Goal: Information Seeking & Learning: Learn about a topic

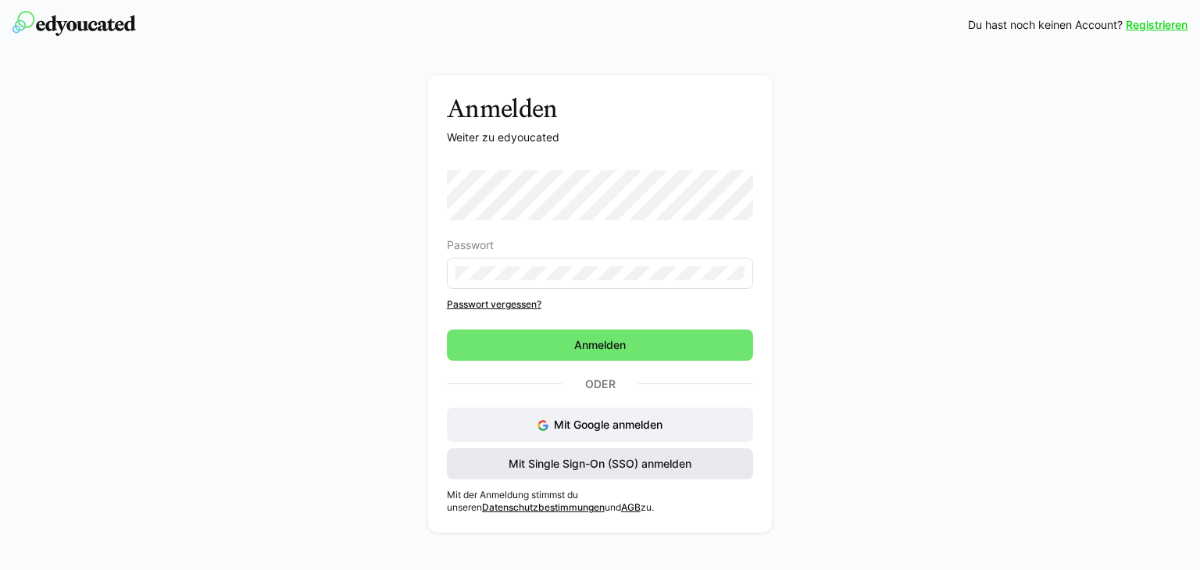
click at [568, 466] on span "Mit Single Sign-On (SSO) anmelden" at bounding box center [599, 464] width 187 height 16
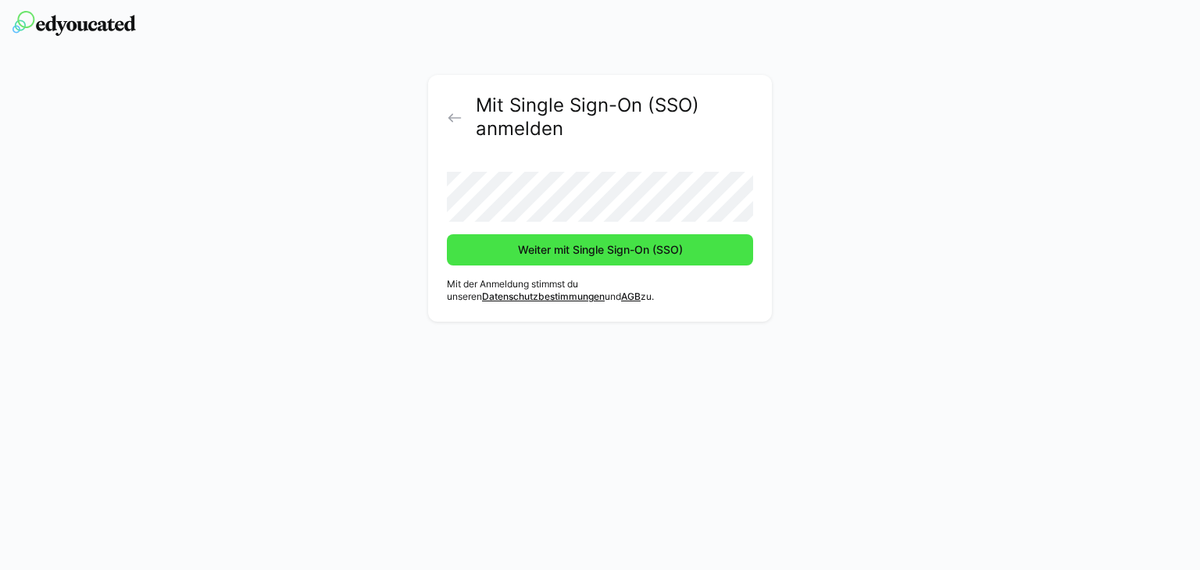
click at [447, 234] on button "Weiter mit Single Sign-On (SSO)" at bounding box center [600, 249] width 306 height 31
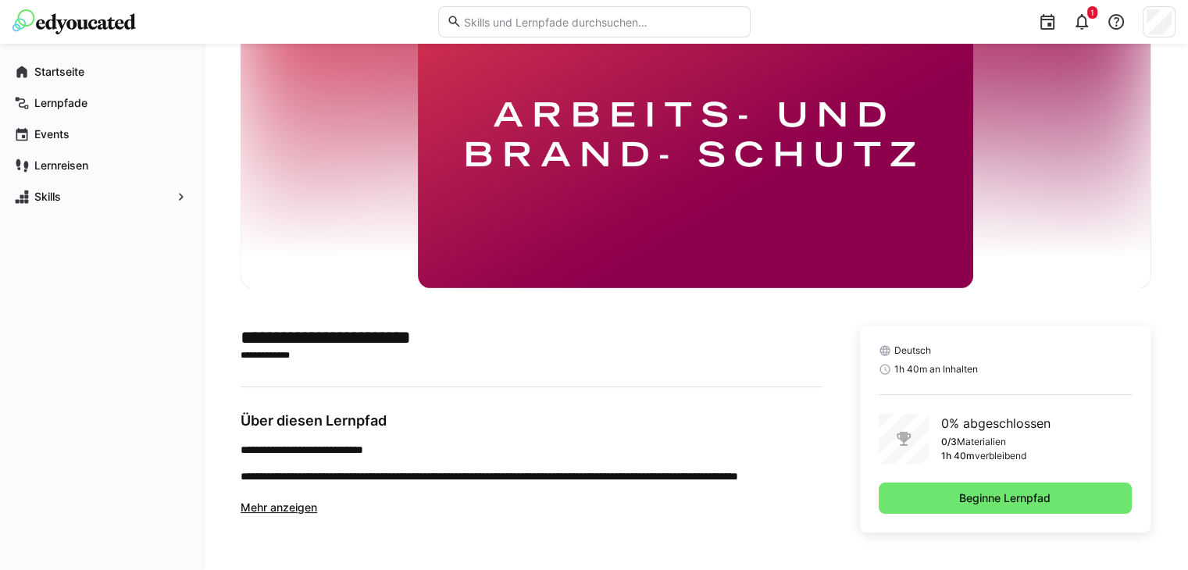
scroll to position [105, 0]
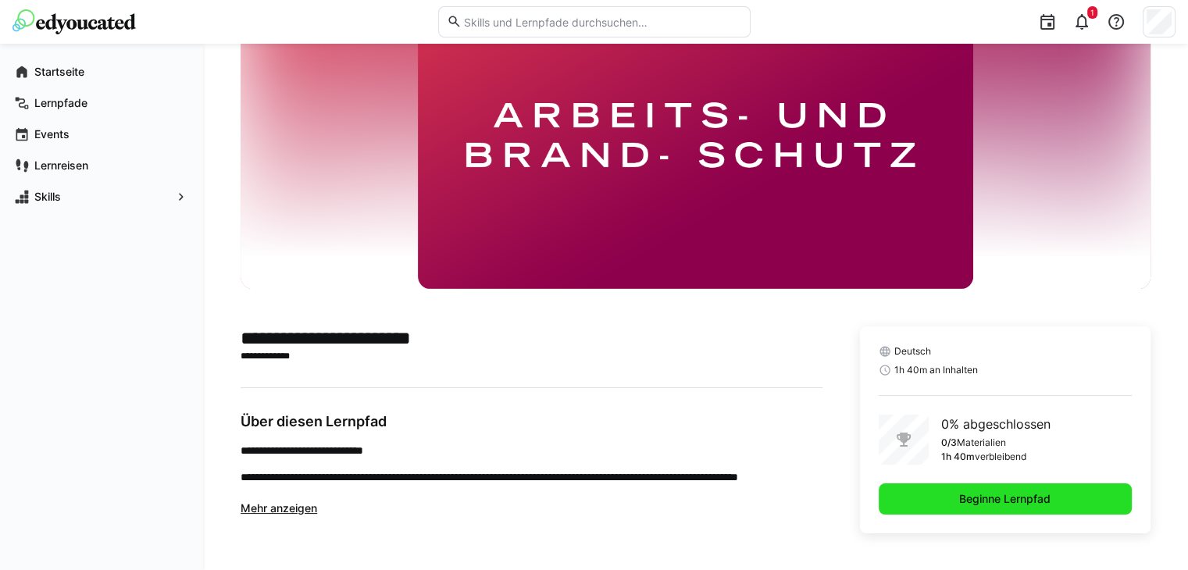
click at [1040, 507] on span "Beginne Lernpfad" at bounding box center [1005, 499] width 253 height 31
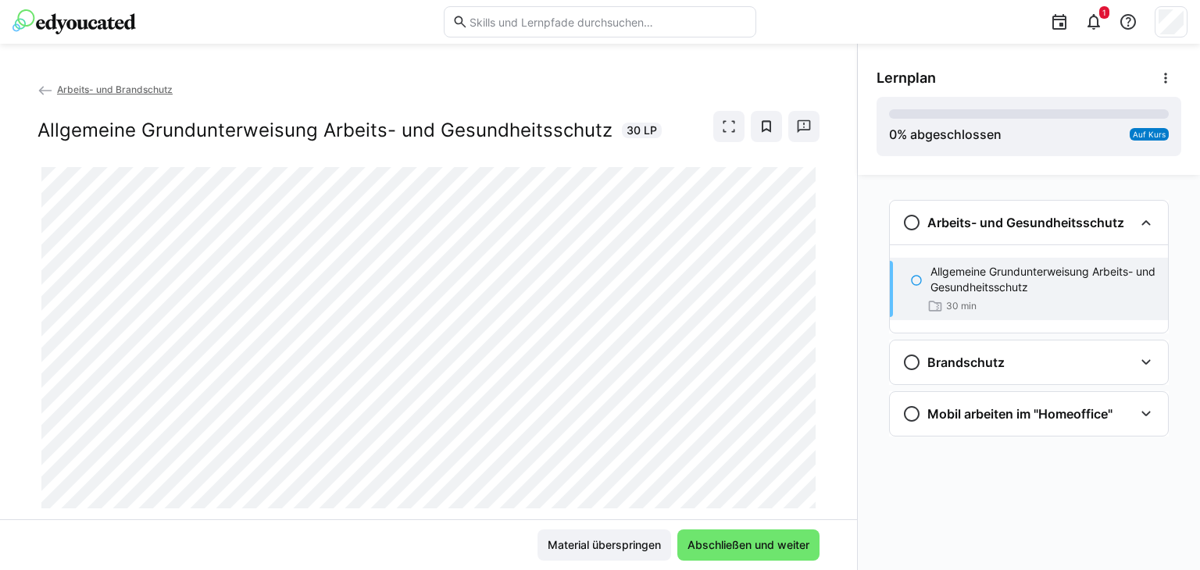
scroll to position [38, 0]
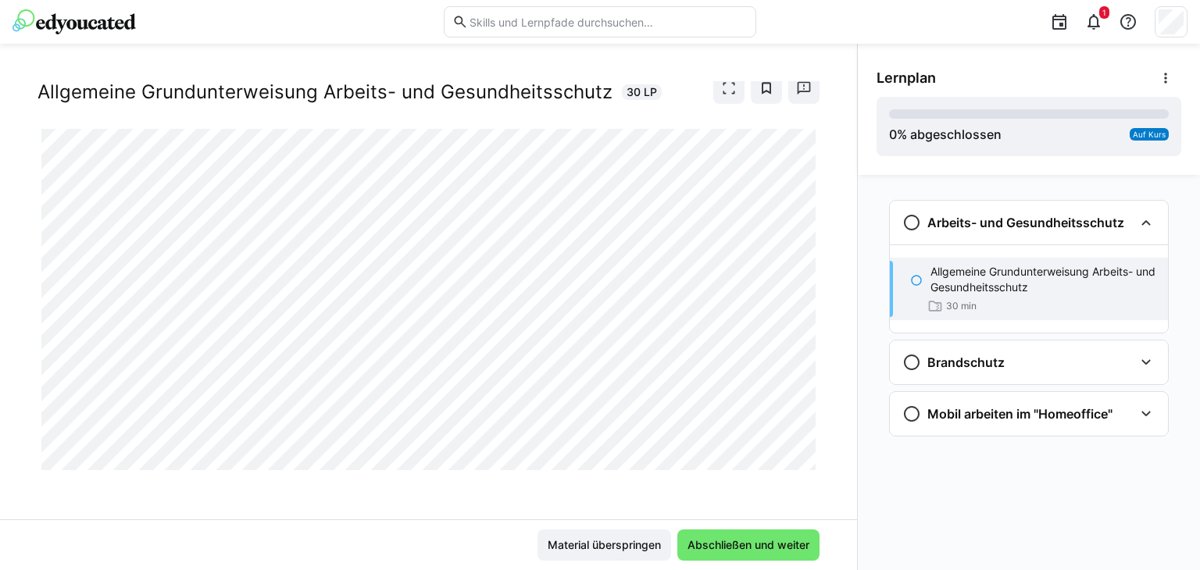
click at [884, 487] on div "Arbeits- und Gesundheitsschutz Allgemeine Grundunterweisung Arbeits- und Gesund…" at bounding box center [1029, 372] width 342 height 395
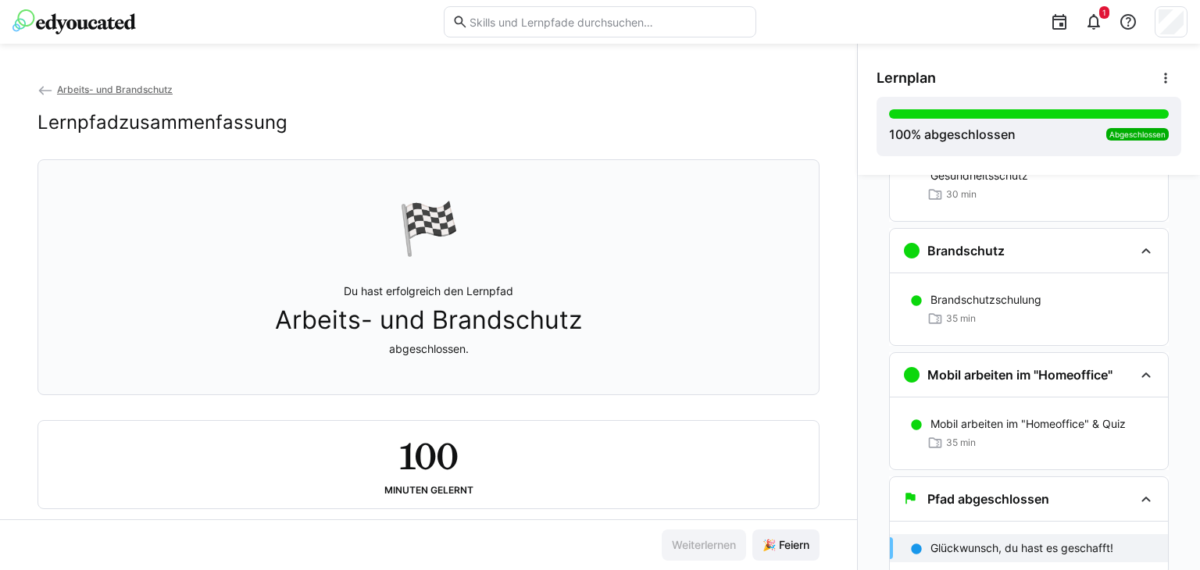
scroll to position [31, 0]
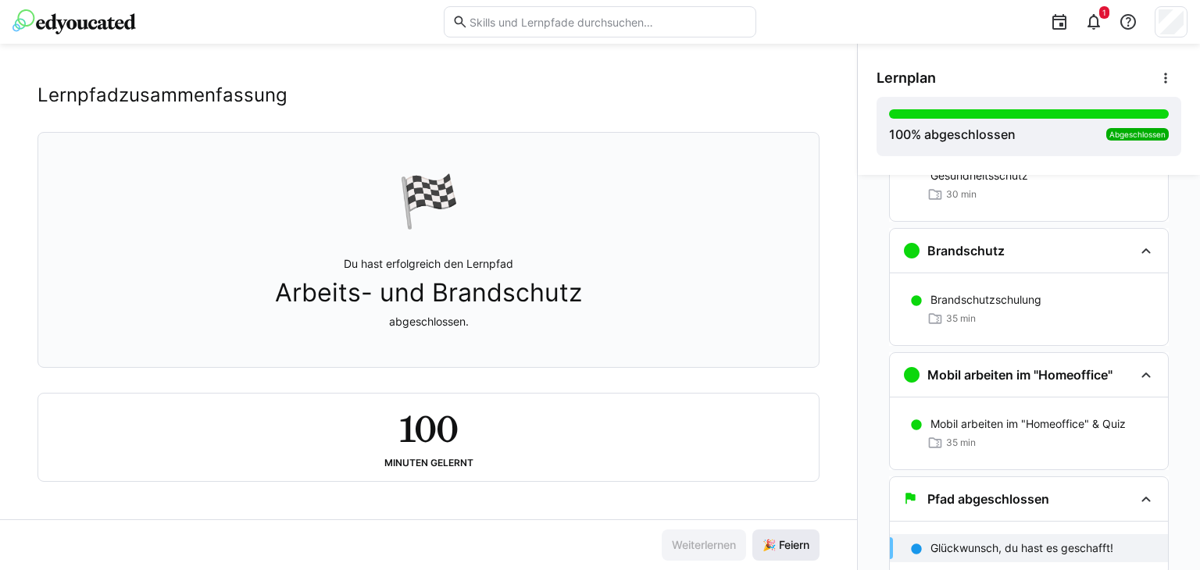
click at [762, 549] on span "🎉 Feiern" at bounding box center [786, 545] width 52 height 16
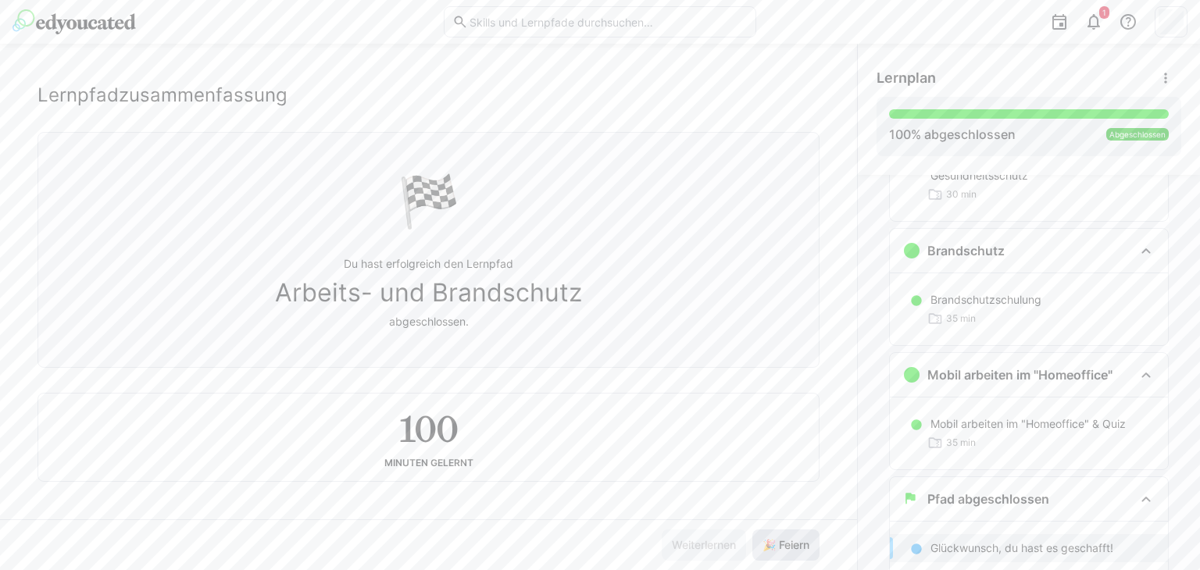
click at [767, 549] on span "🎉 Feiern" at bounding box center [786, 545] width 52 height 16
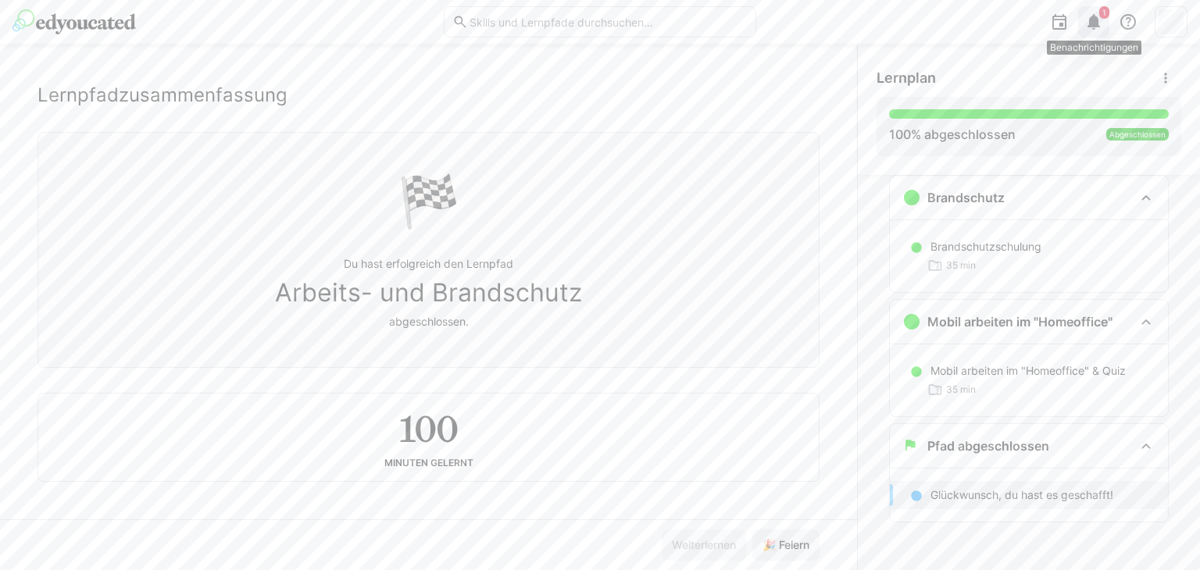
click at [1087, 34] on div "1" at bounding box center [1093, 21] width 31 height 31
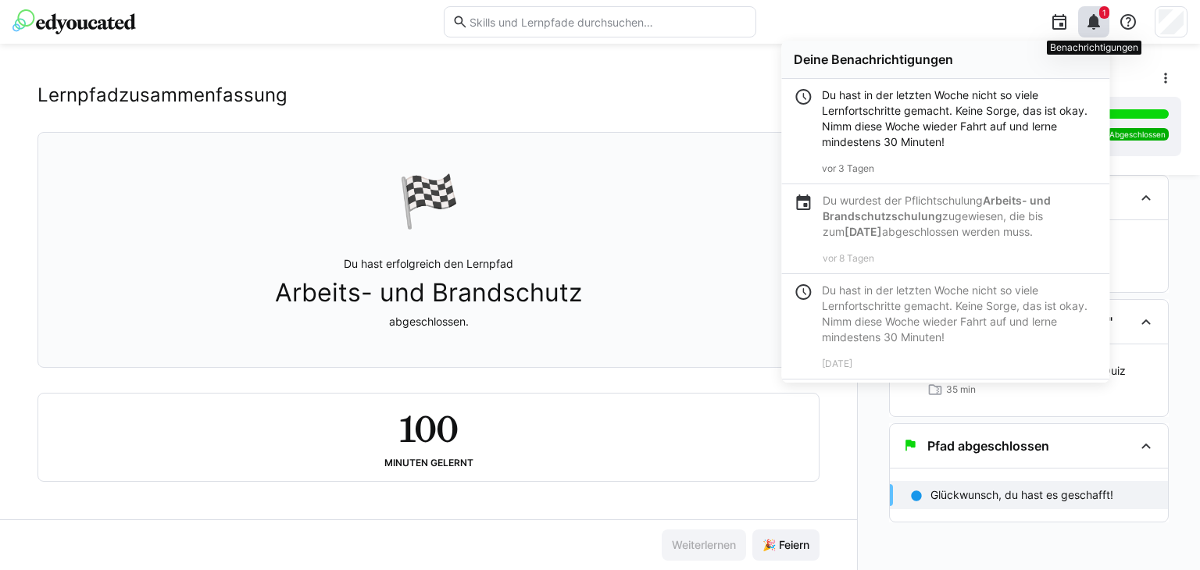
click at [1096, 29] on eds-icon at bounding box center [1093, 21] width 19 height 19
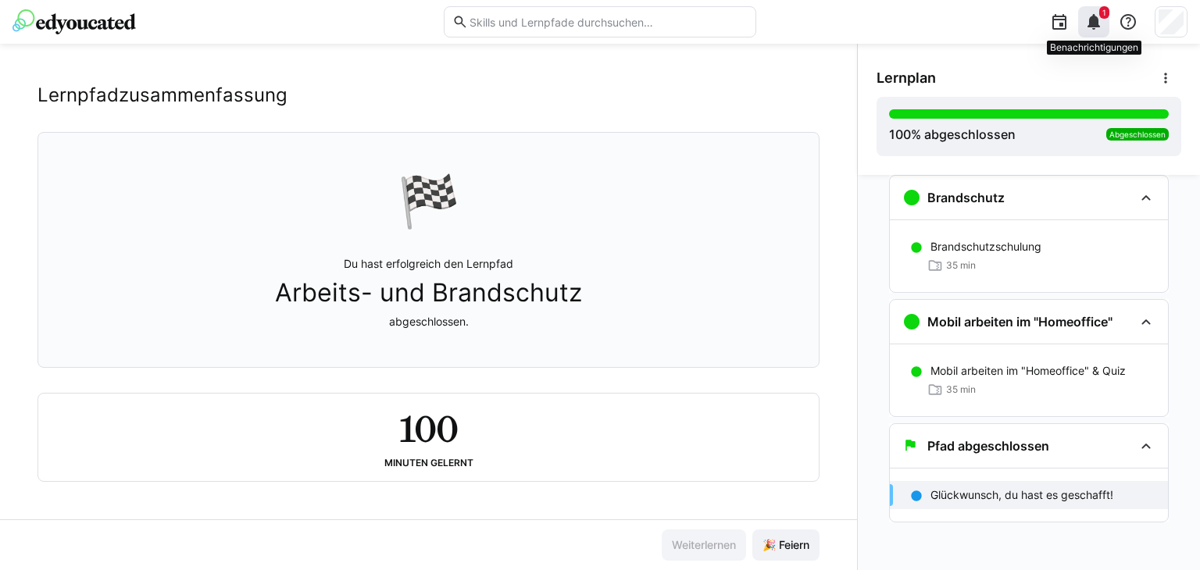
click at [1096, 29] on eds-icon at bounding box center [1093, 21] width 19 height 19
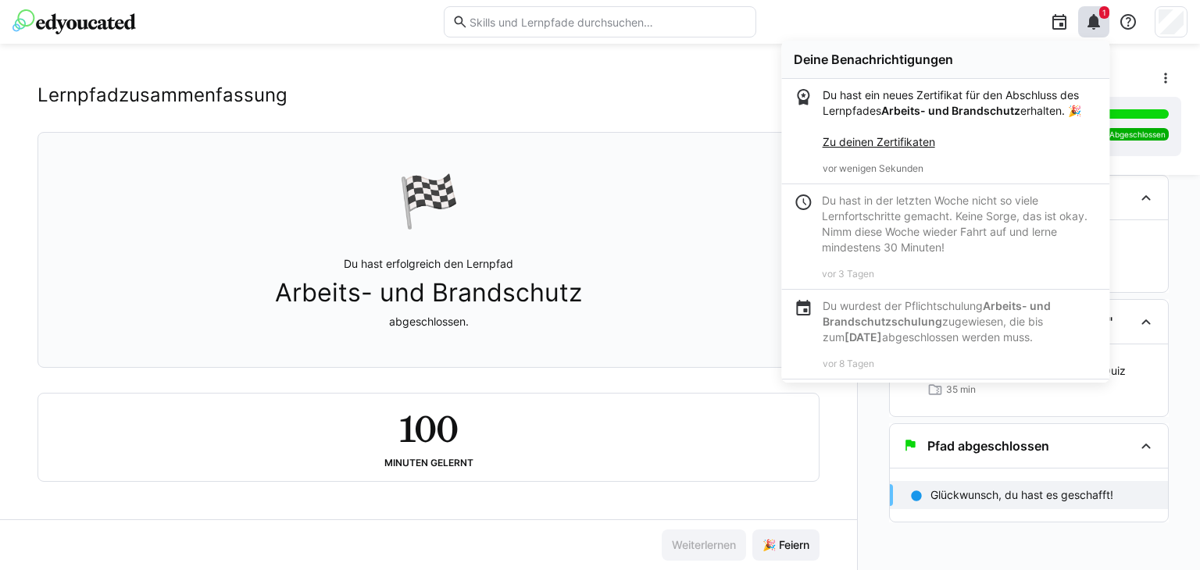
click at [920, 127] on p "Du hast ein neues Zertifikat für den Abschluss des Lernpfades Arbeits- und Bran…" at bounding box center [960, 118] width 274 height 62
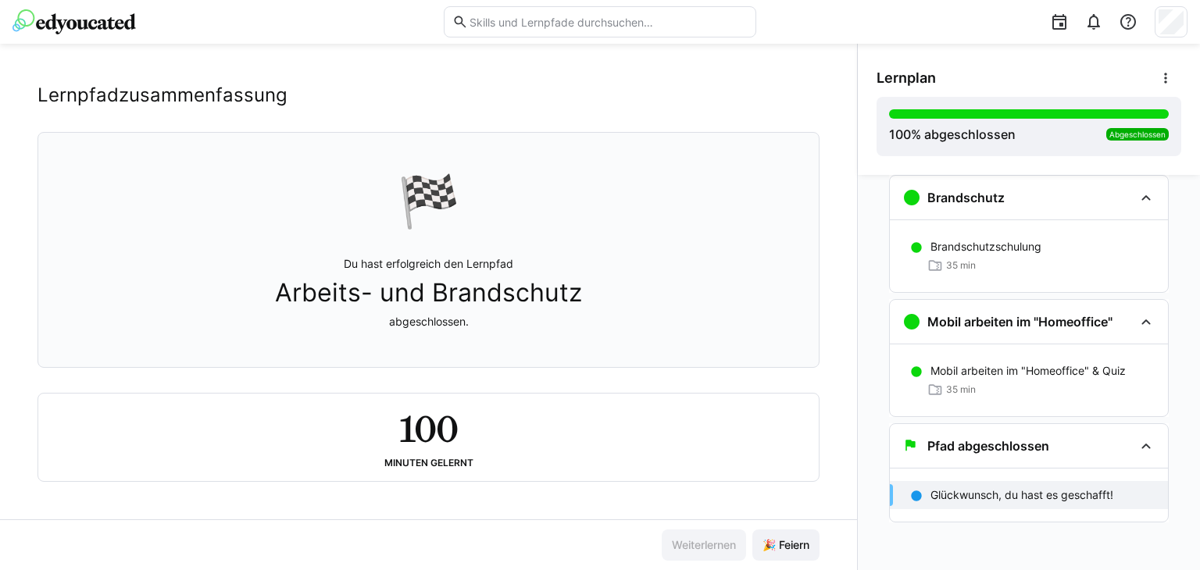
click at [113, 32] on img at bounding box center [73, 21] width 123 height 25
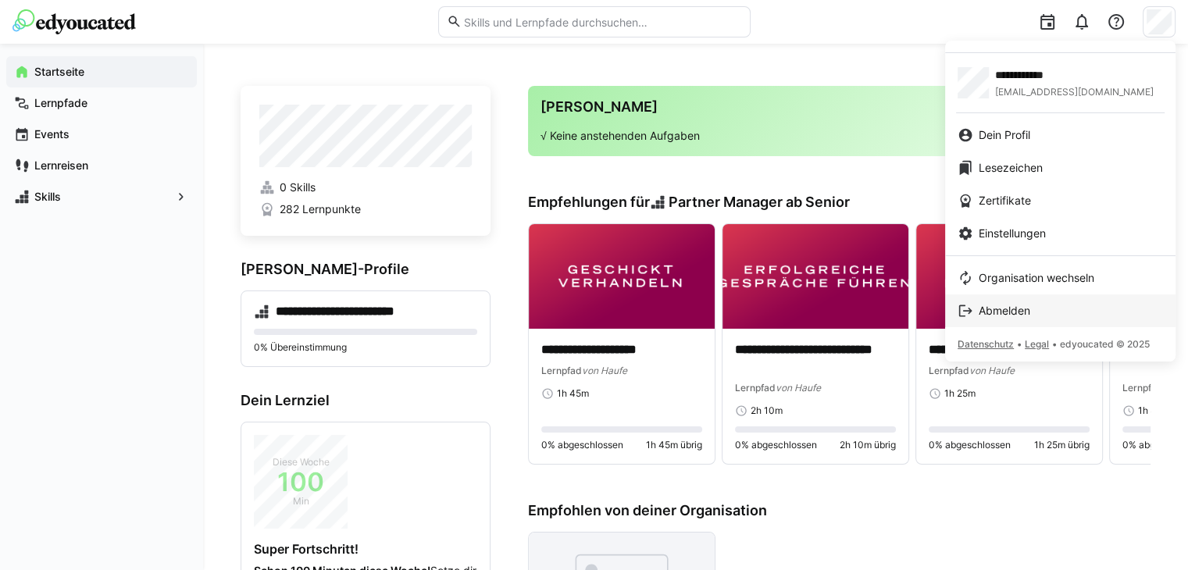
click at [997, 312] on span "Abmelden" at bounding box center [1005, 311] width 52 height 16
